Goal: Information Seeking & Learning: Learn about a topic

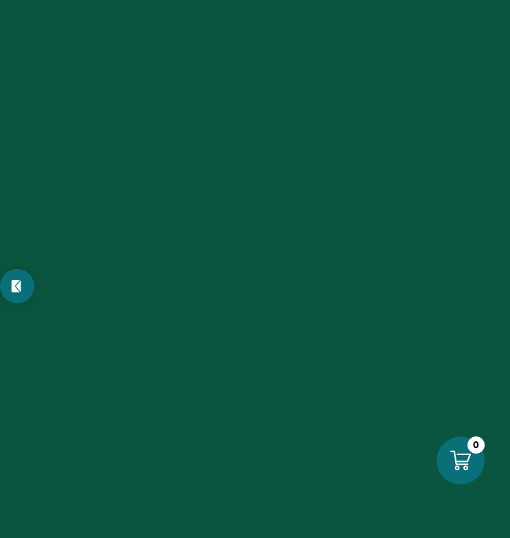
scroll to position [29, 0]
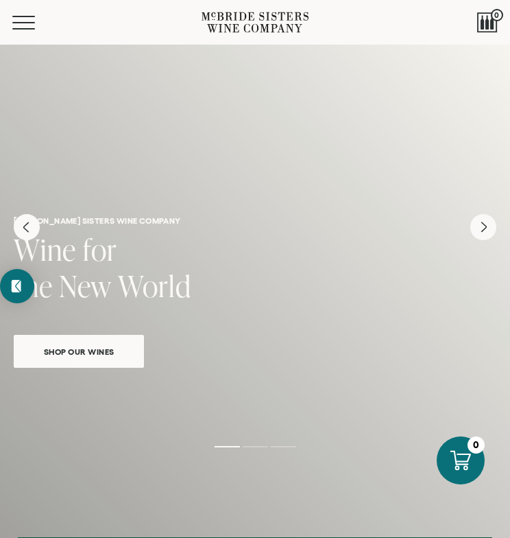
scroll to position [22, 0]
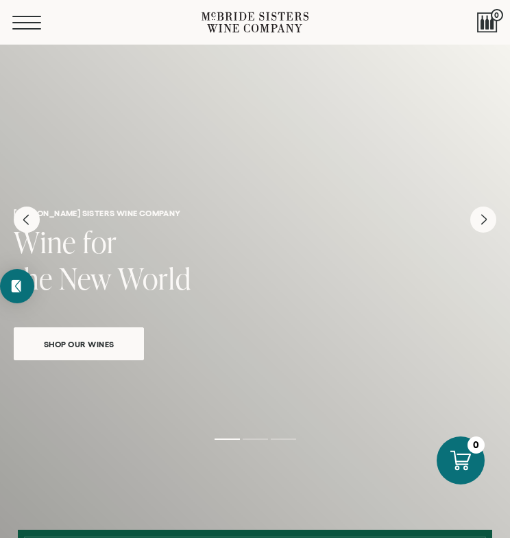
click at [26, 20] on button "Menu" at bounding box center [36, 23] width 49 height 14
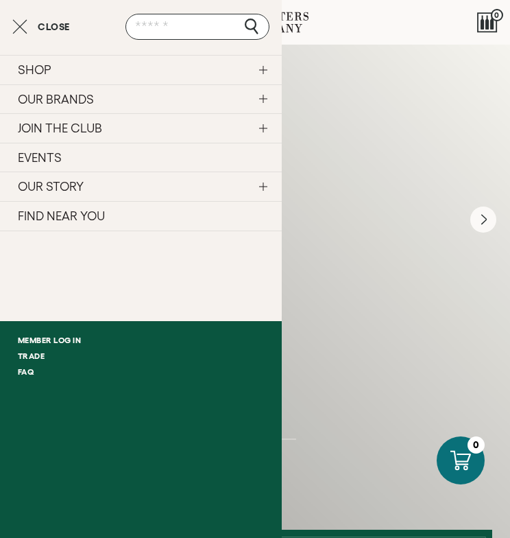
click at [23, 10] on div "Close SHOP Sets Reds Whites Rosé Sparkling All Wines OUR BRANDS FAQ" at bounding box center [141, 269] width 282 height 538
click at [23, 25] on icon "Close cart" at bounding box center [19, 27] width 15 height 16
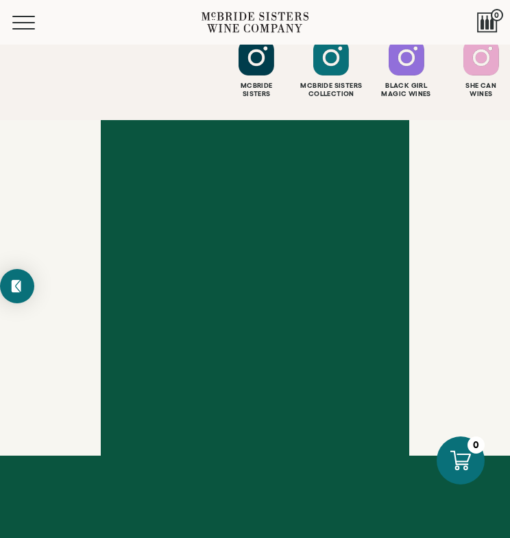
scroll to position [4996, 0]
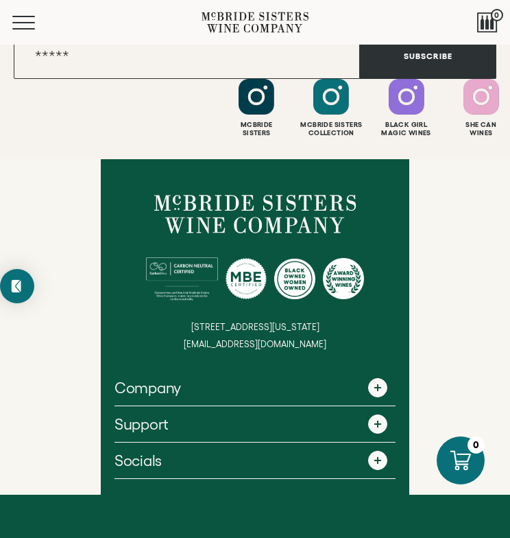
click at [184, 370] on link "Company" at bounding box center [255, 388] width 281 height 36
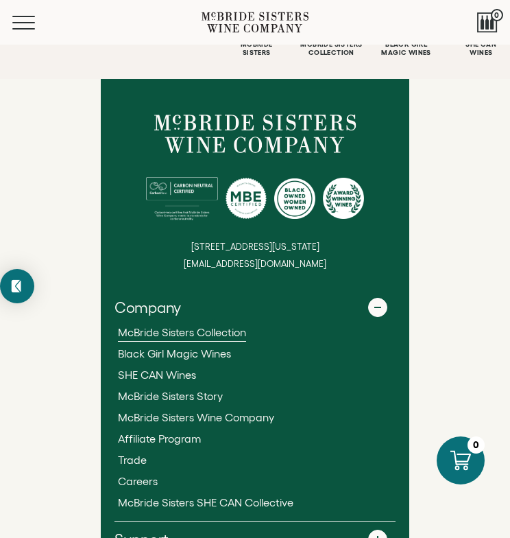
scroll to position [5079, 0]
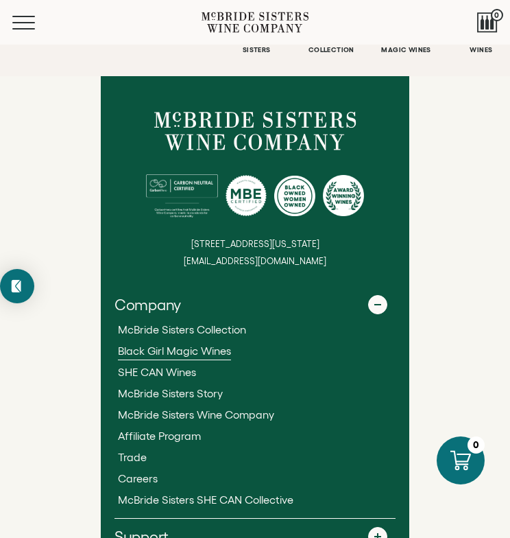
click at [187, 344] on span "Black Girl Magic Wines" at bounding box center [174, 350] width 113 height 12
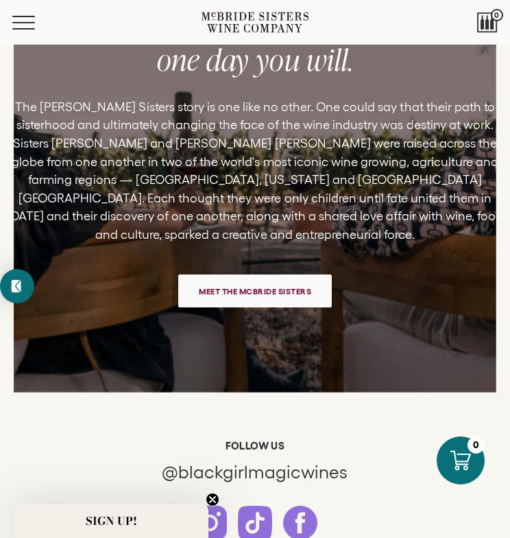
scroll to position [2691, 0]
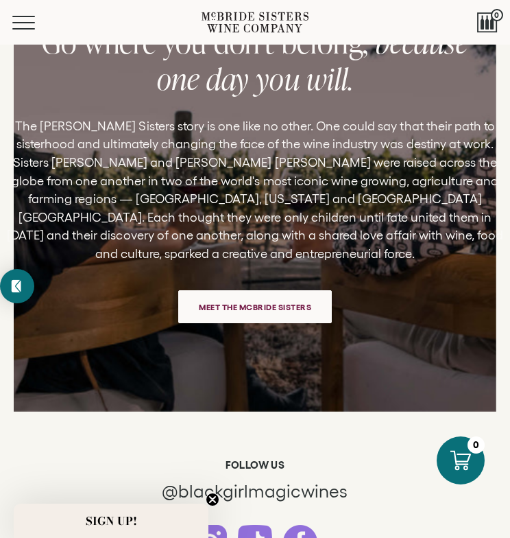
click at [244, 311] on link "Meet the McBride Sisters" at bounding box center [255, 306] width 154 height 33
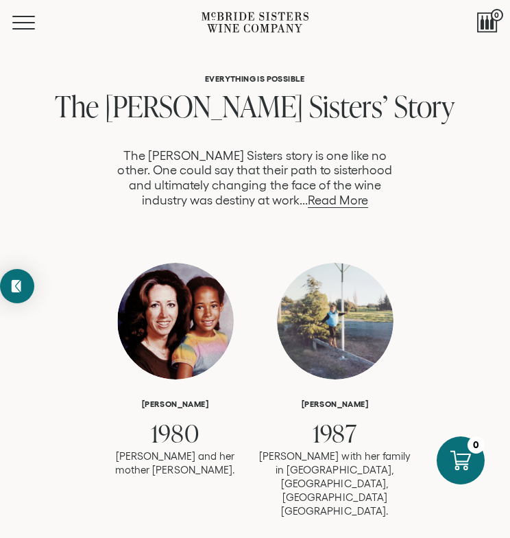
scroll to position [678, 0]
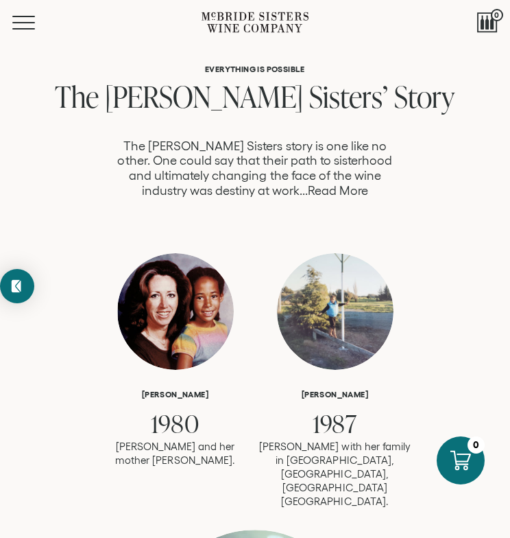
click at [313, 186] on link "Read More" at bounding box center [338, 191] width 60 height 14
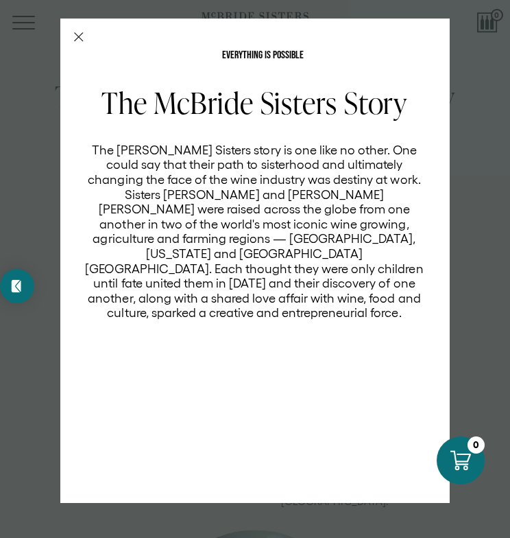
click at [81, 32] on icon "Close Modal" at bounding box center [79, 37] width 10 height 10
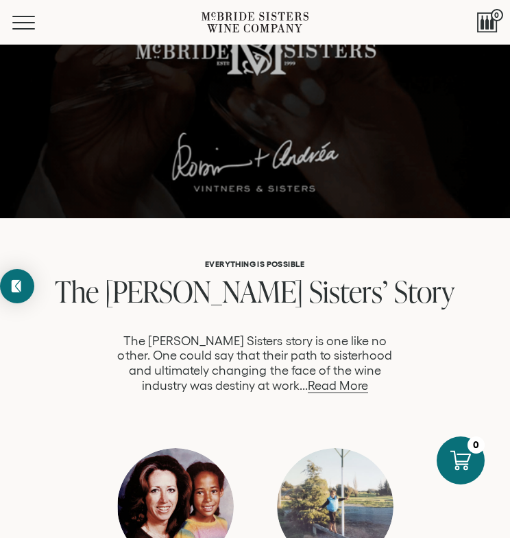
scroll to position [484, 0]
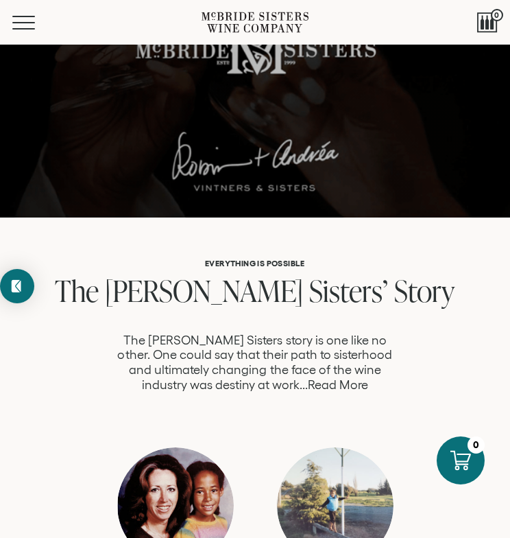
click at [324, 383] on link "Read More" at bounding box center [338, 385] width 60 height 14
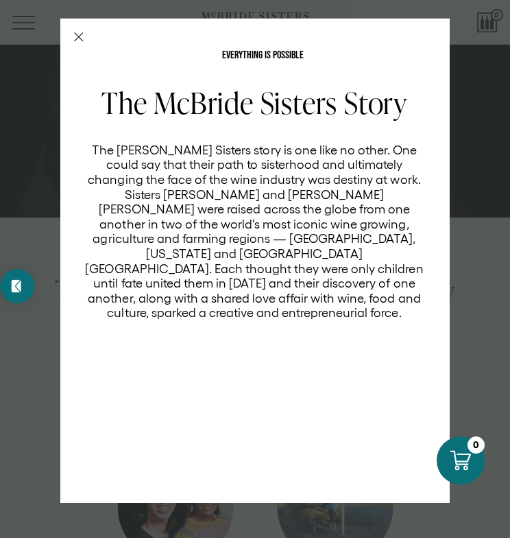
click at [75, 34] on line "Close Modal" at bounding box center [79, 37] width 8 height 8
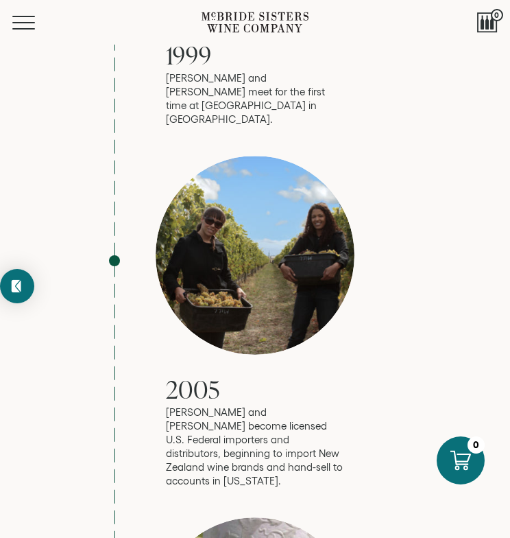
scroll to position [1388, 0]
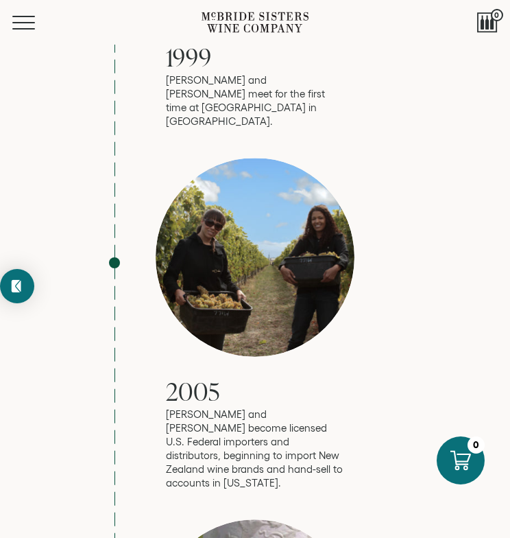
drag, startPoint x: 269, startPoint y: 173, endPoint x: 508, endPoint y: 190, distance: 239.2
